Goal: Find specific page/section

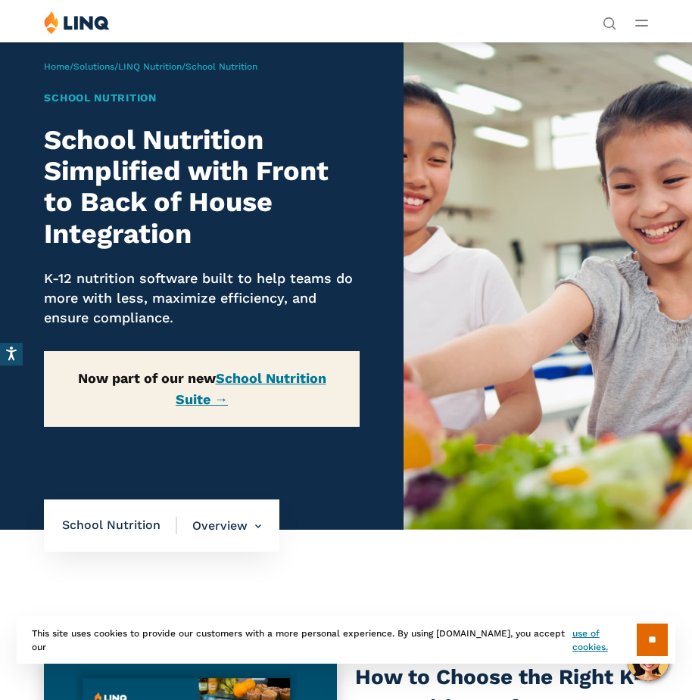
click at [276, 369] on p "Now part of our new School Nutrition Suite →" at bounding box center [201, 389] width 315 height 76
click at [278, 375] on link "School Nutrition Suite →" at bounding box center [251, 388] width 151 height 36
